Goal: Task Accomplishment & Management: Manage account settings

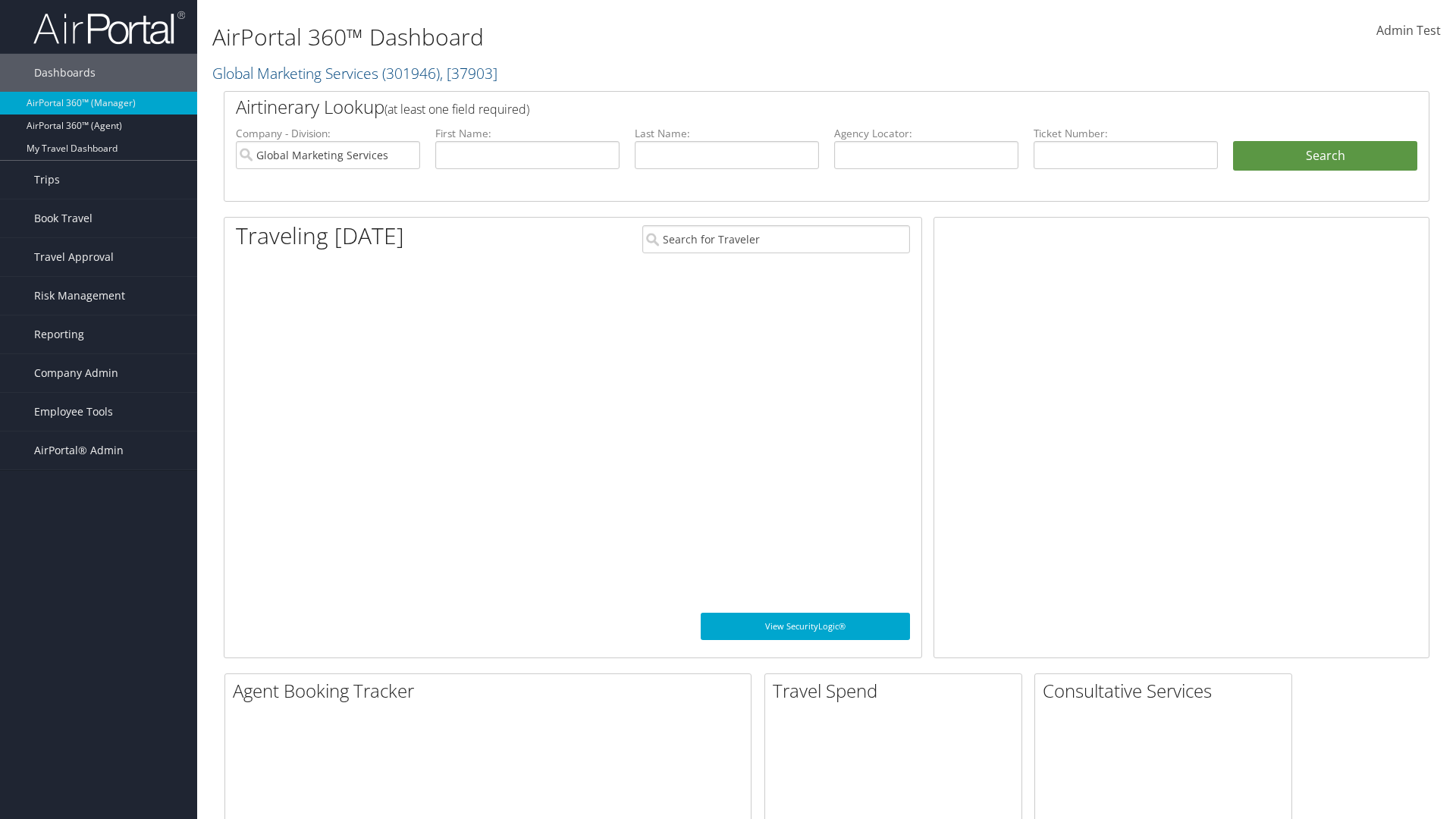
click at [99, 373] on span "Company Admin" at bounding box center [76, 373] width 84 height 38
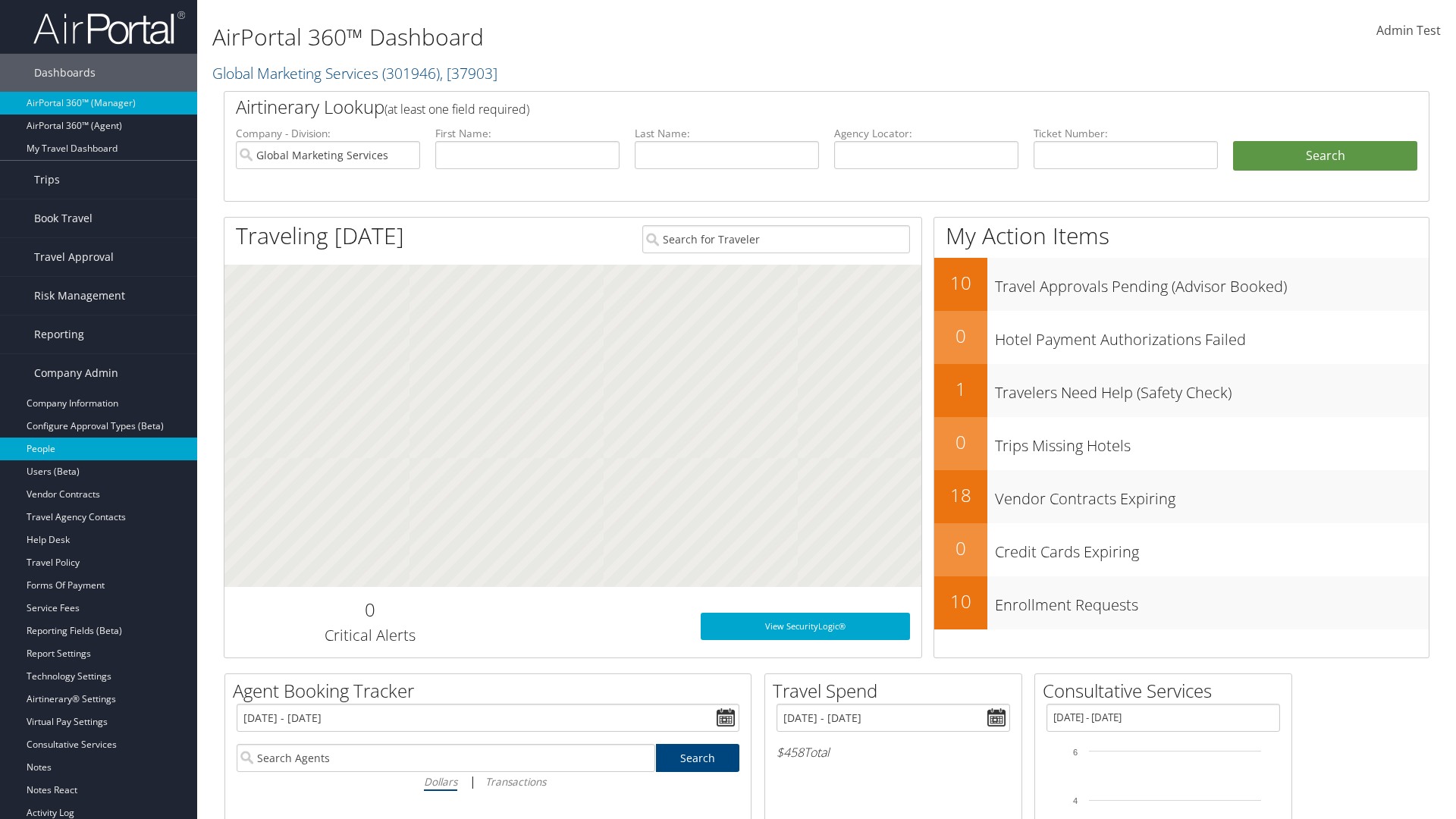
click at [99, 449] on link "People" at bounding box center [98, 449] width 197 height 23
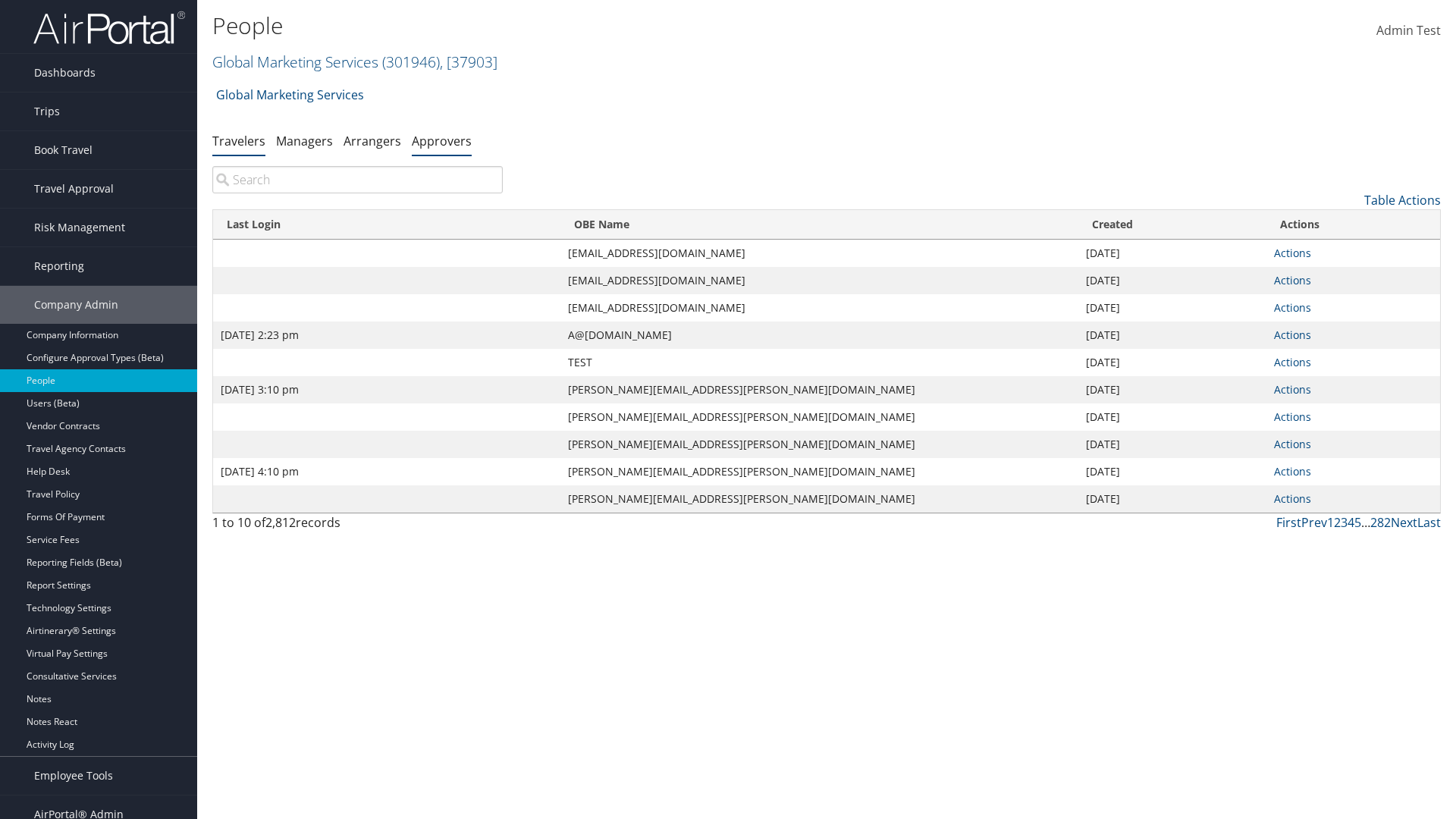
click at [442, 141] on link "Approvers" at bounding box center [442, 141] width 60 height 17
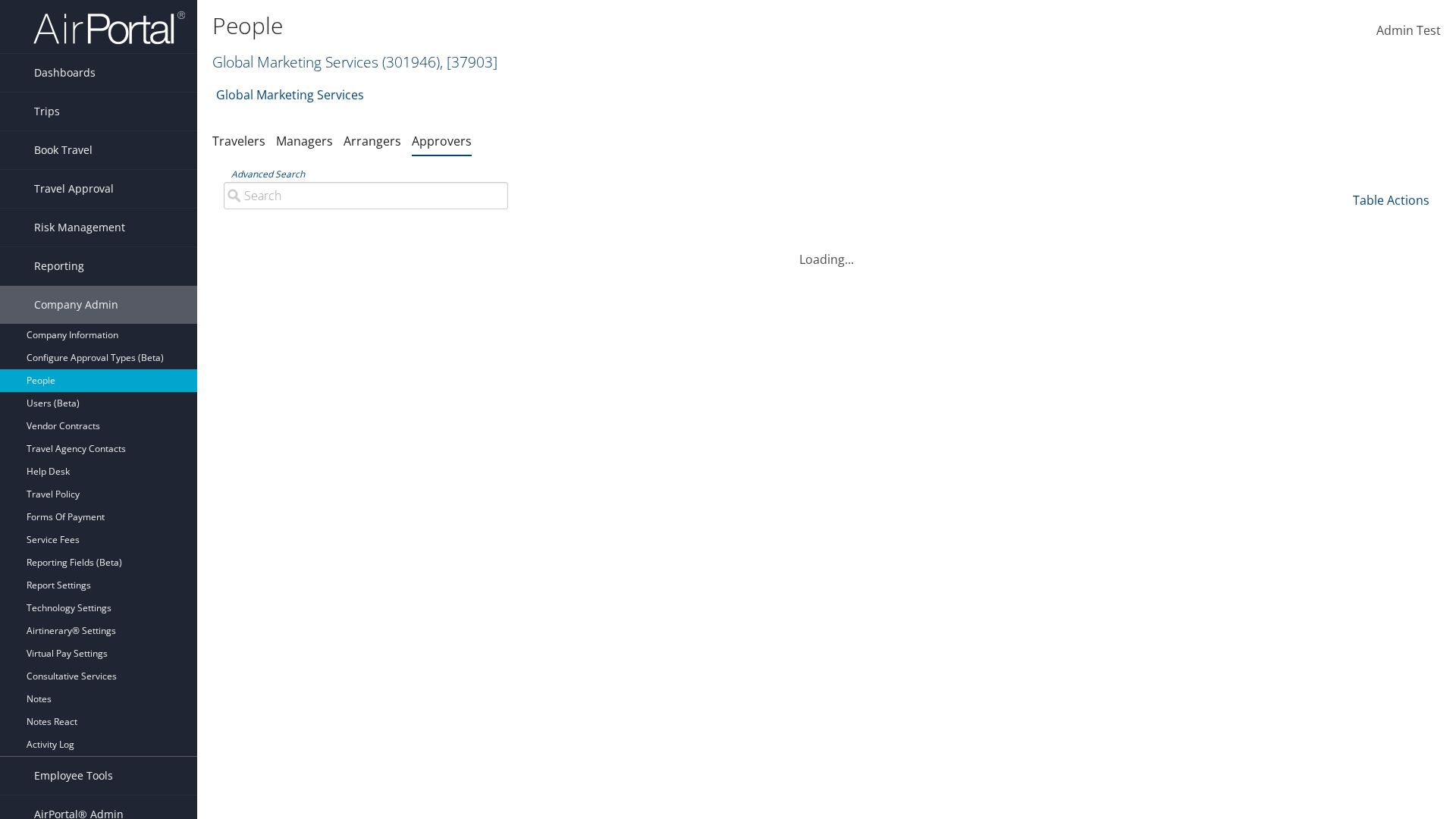
click at [293, 62] on link "Global Marketing Services ( 301946 ) , [ 37903 ]" at bounding box center [354, 62] width 285 height 21
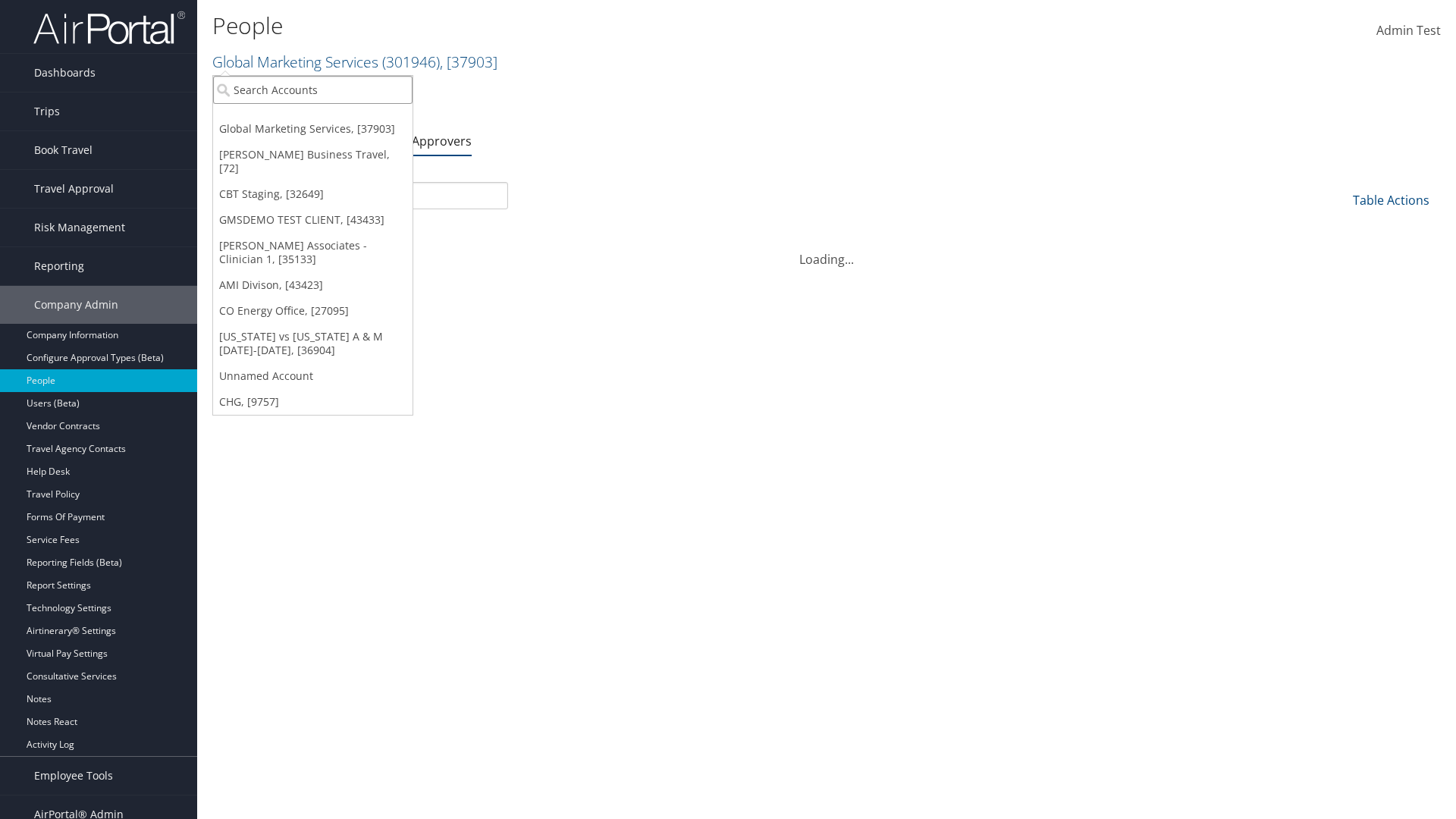
click at [312, 90] on input "search" at bounding box center [312, 90] width 199 height 28
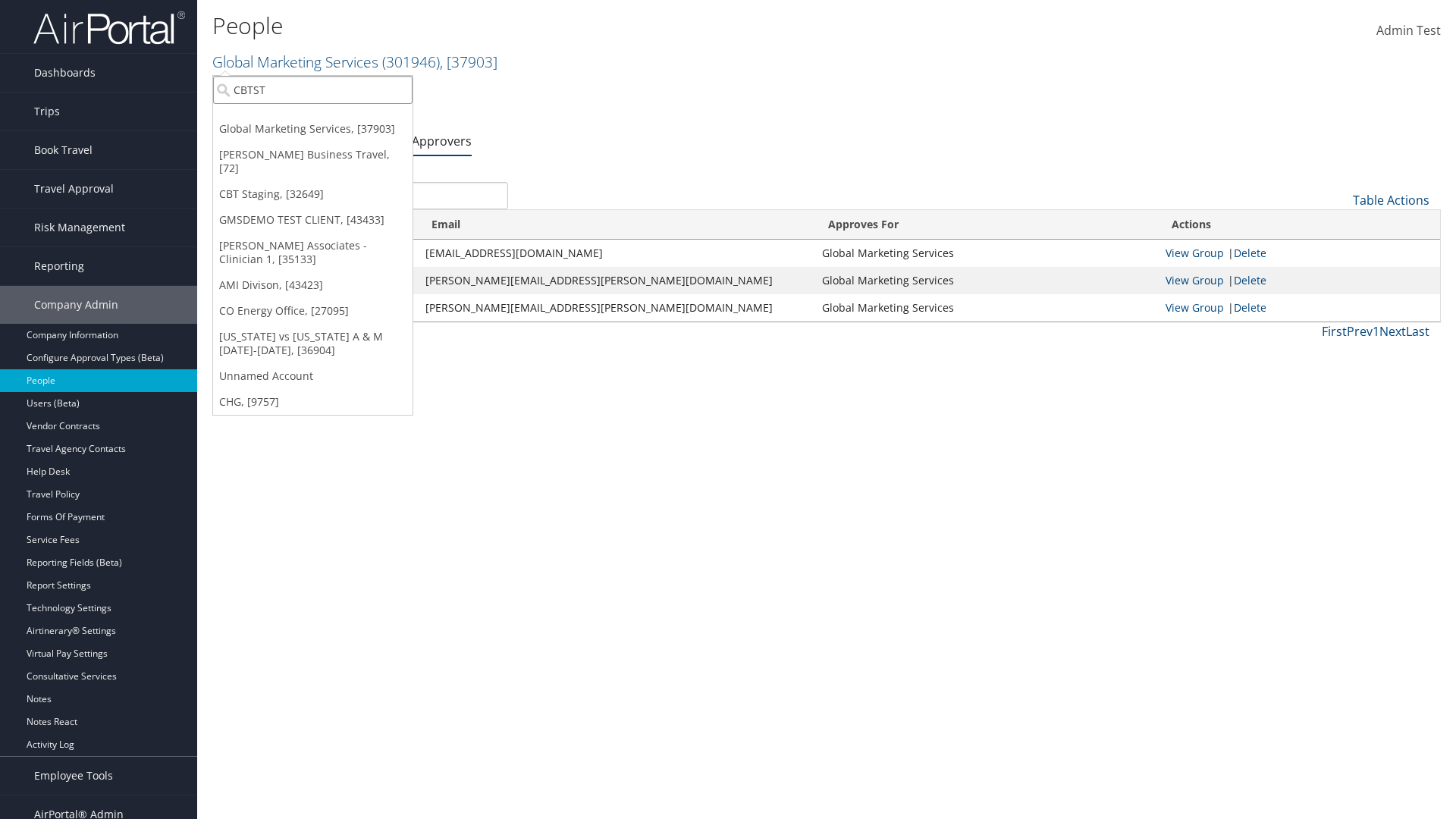
type input "CBTSTG"
click at [312, 118] on div "CBT Staging (CBTSTG), [32649]" at bounding box center [312, 118] width 216 height 14
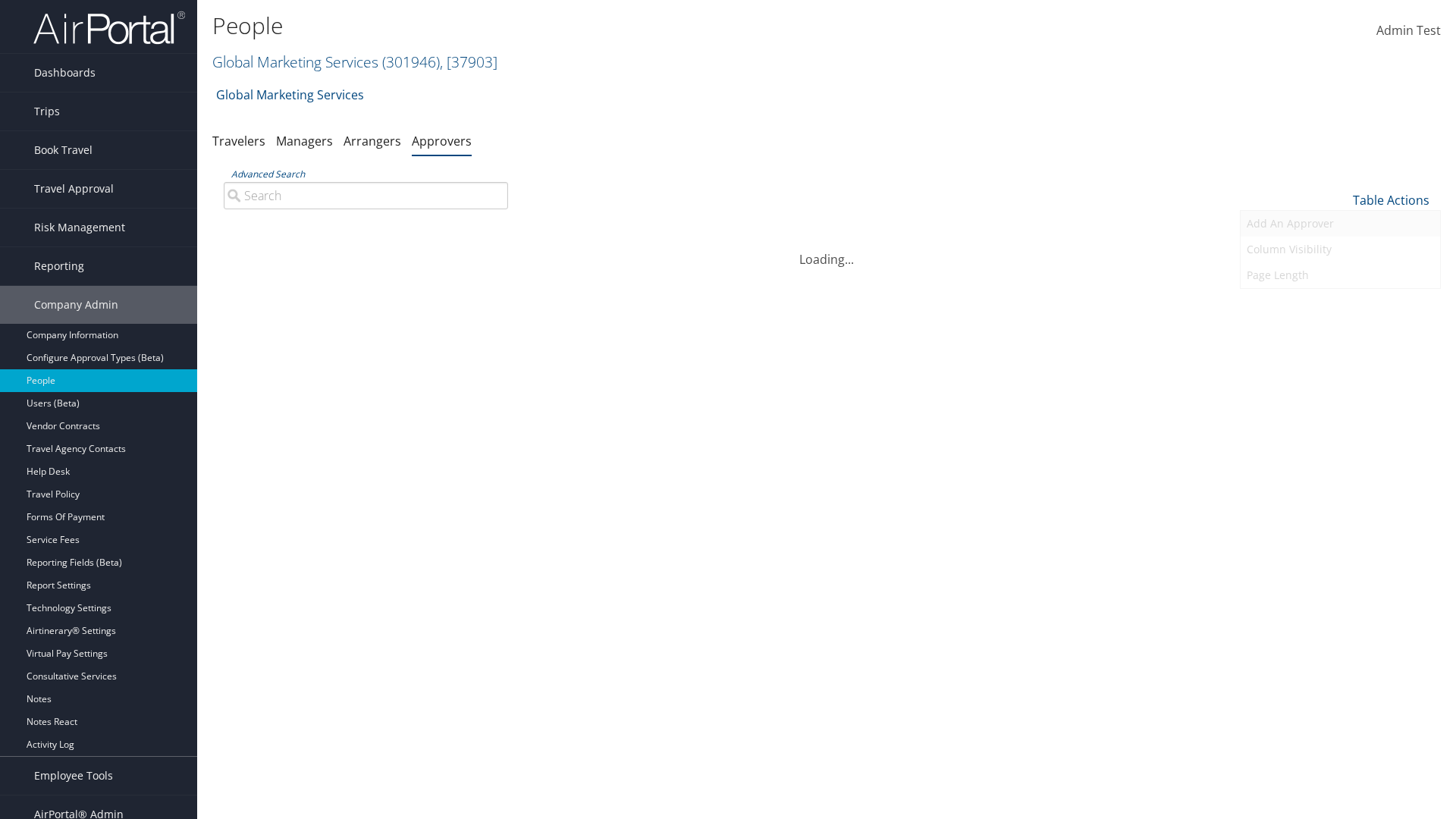
click at [1340, 223] on link "Add An Approver" at bounding box center [1340, 223] width 199 height 26
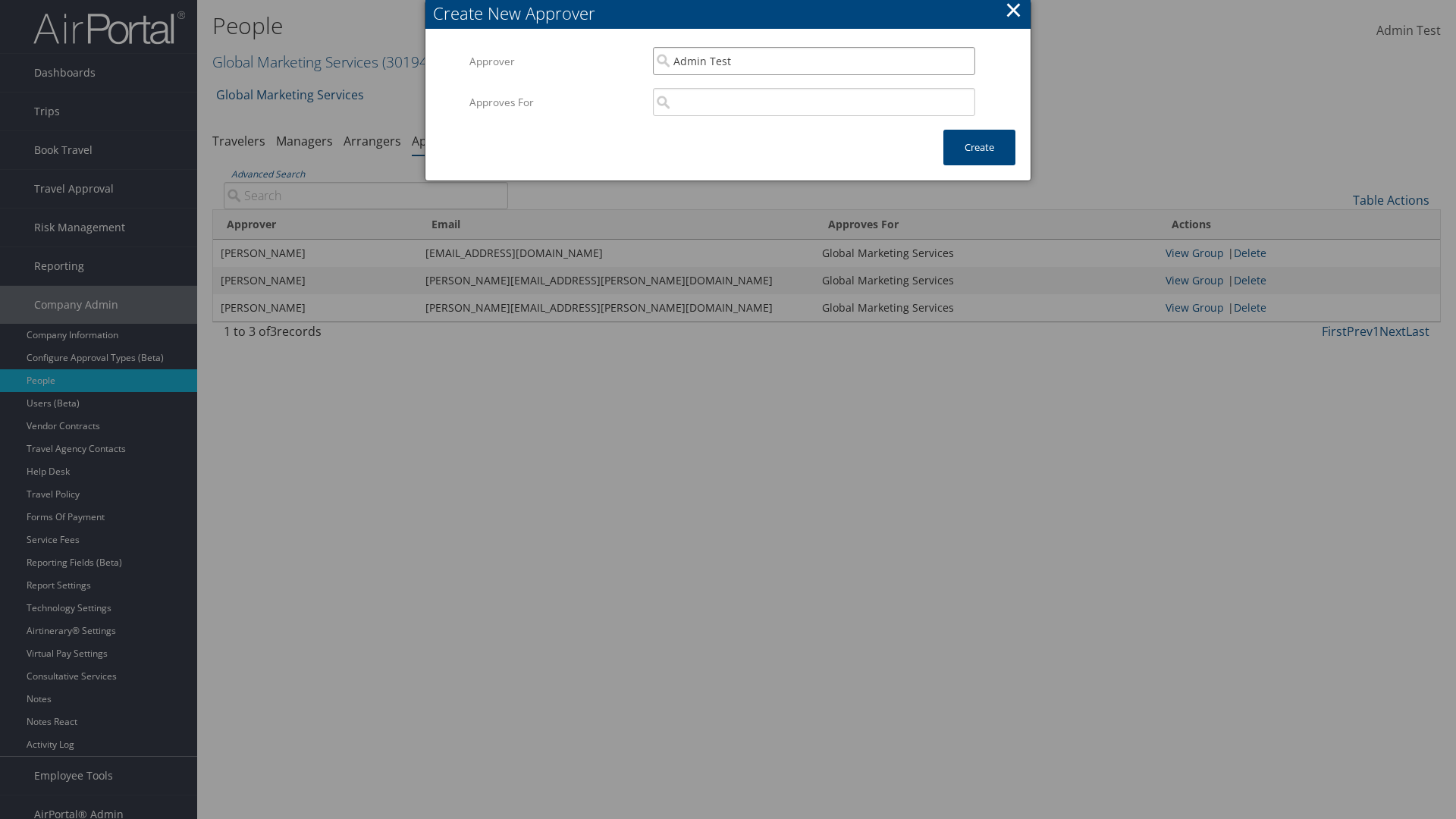
type input "Admin Test"
type input "CBT Staging"
